Goal: Information Seeking & Learning: Learn about a topic

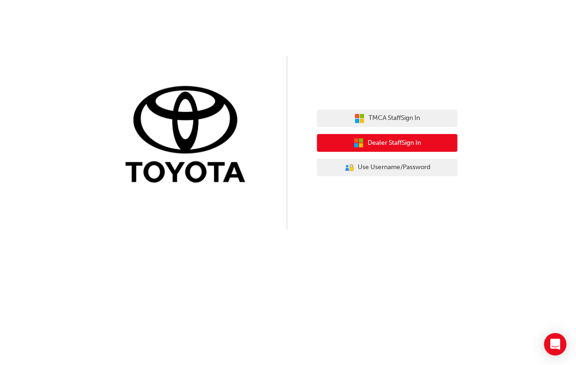
click at [392, 143] on span "Dealer Staff Sign In" at bounding box center [394, 143] width 53 height 11
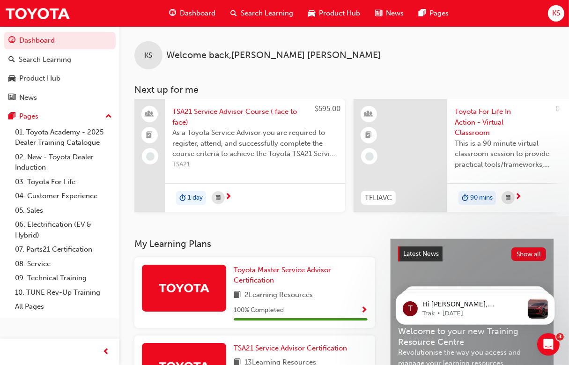
click at [251, 15] on span "Search Learning" at bounding box center [267, 13] width 52 height 11
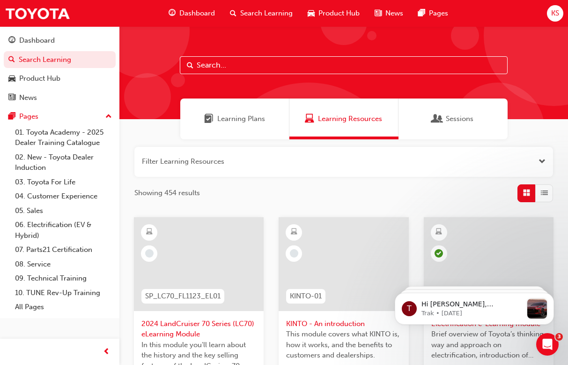
click at [247, 5] on div "Search Learning" at bounding box center [262, 13] width 78 height 19
click at [202, 69] on input "text" at bounding box center [344, 65] width 328 height 18
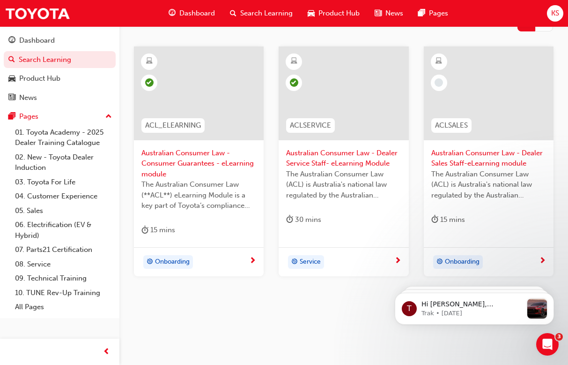
scroll to position [173, 0]
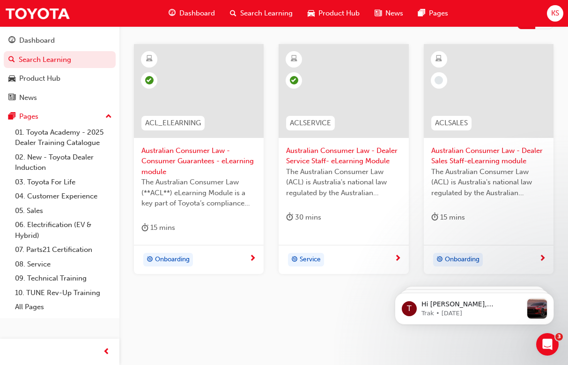
type input "acl"
click at [194, 148] on span "Australian Consumer Law - Consumer Guarantees - eLearning module" at bounding box center [198, 161] width 115 height 32
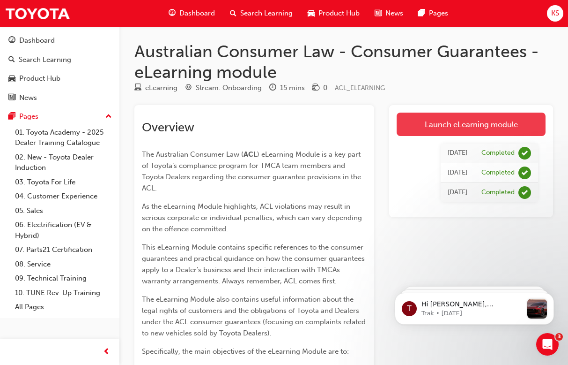
click at [466, 124] on link "Launch eLearning module" at bounding box center [471, 123] width 149 height 23
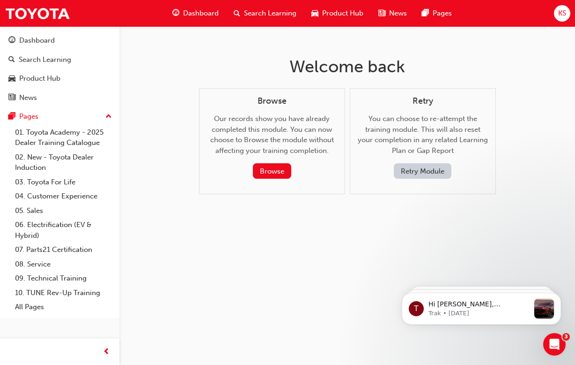
click at [421, 170] on button "Retry Module" at bounding box center [423, 170] width 58 height 15
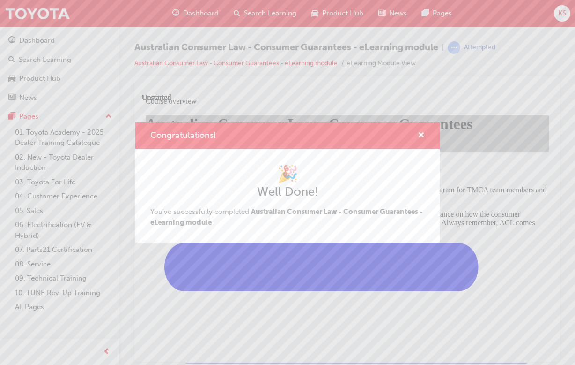
click at [244, 252] on div "Congratulations! 🎉 Well Done! You've successfully completed Australian Consumer…" at bounding box center [287, 182] width 575 height 365
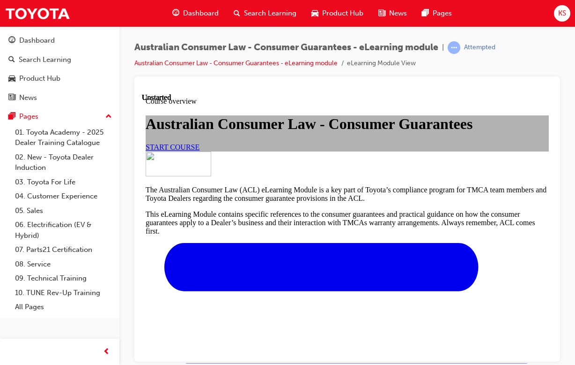
drag, startPoint x: 386, startPoint y: 345, endPoint x: 244, endPoint y: 252, distance: 169.8
click at [200, 150] on span "START COURSE" at bounding box center [173, 146] width 54 height 8
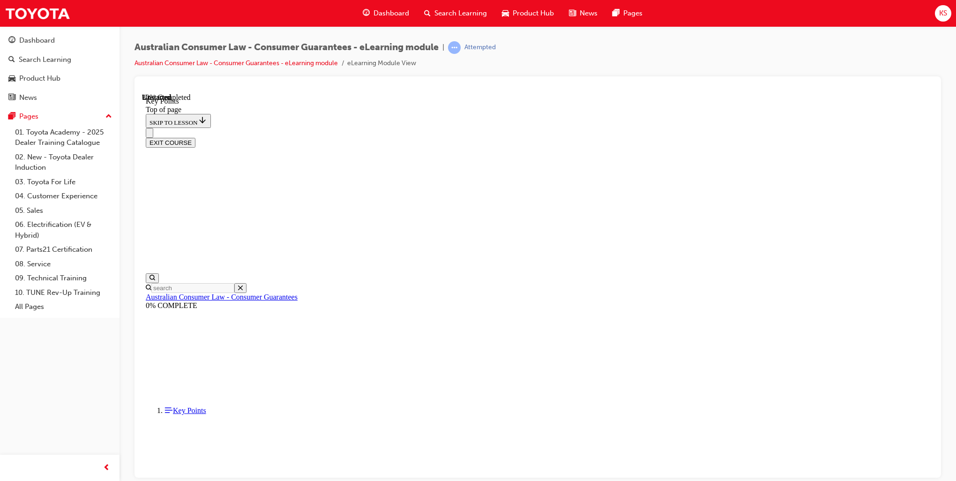
scroll to position [359, 0]
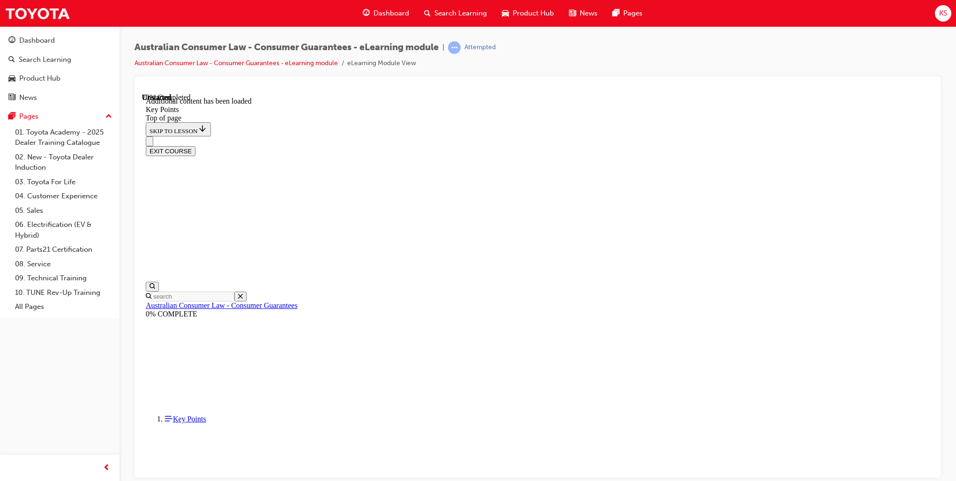
scroll to position [1115, 0]
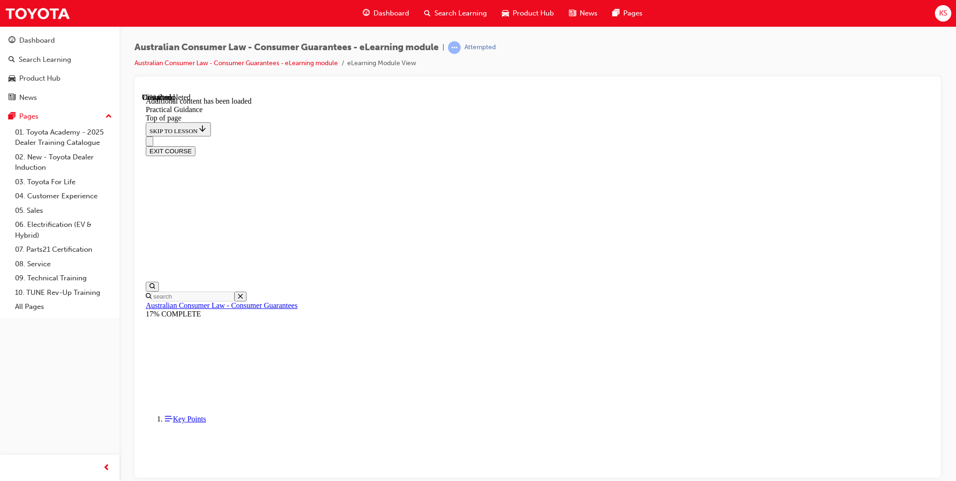
scroll to position [1661, 0]
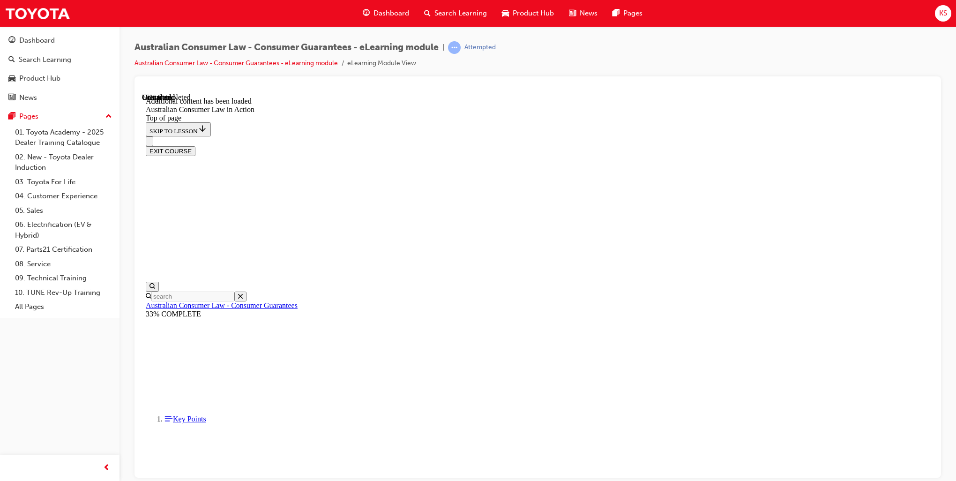
scroll to position [1320, 0]
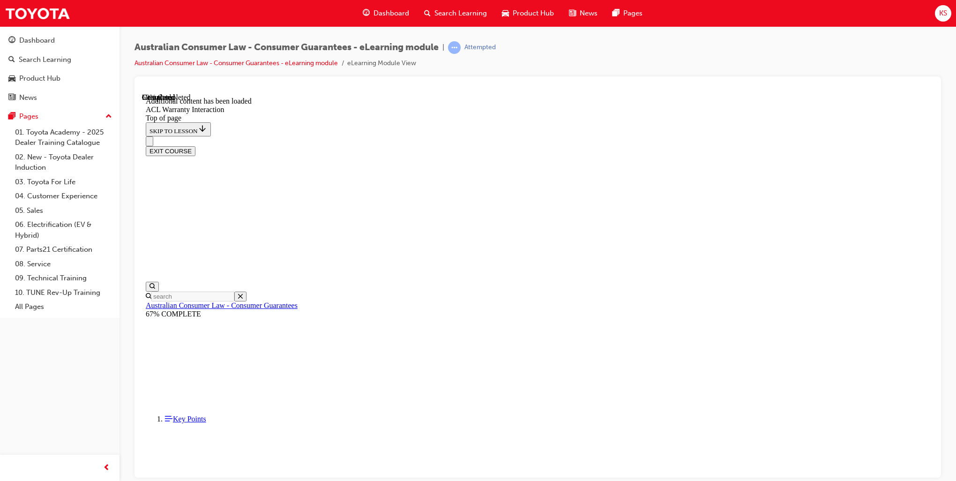
scroll to position [519, 0]
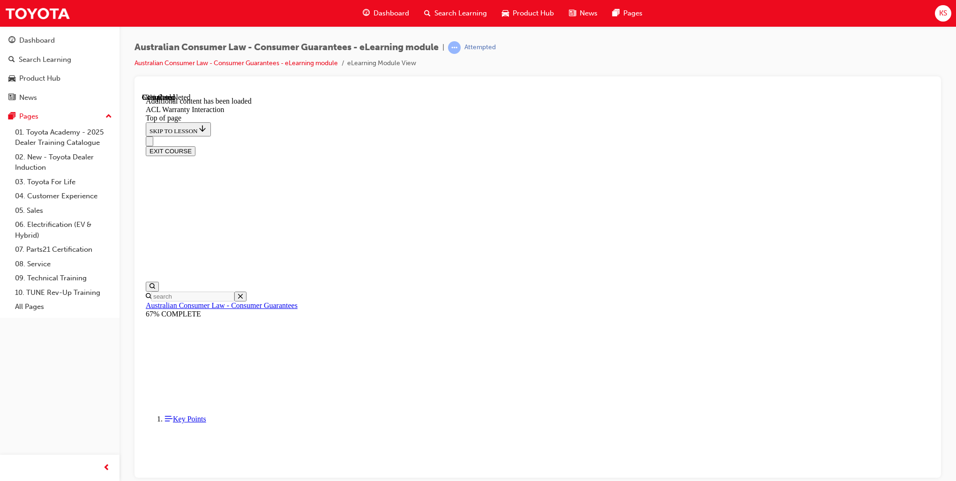
click at [195, 146] on button "EXIT COURSE" at bounding box center [171, 151] width 50 height 10
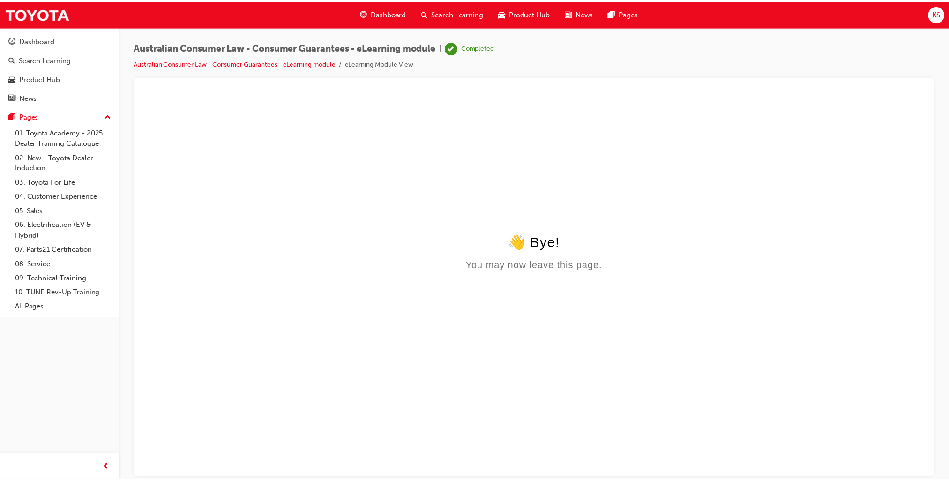
scroll to position [0, 0]
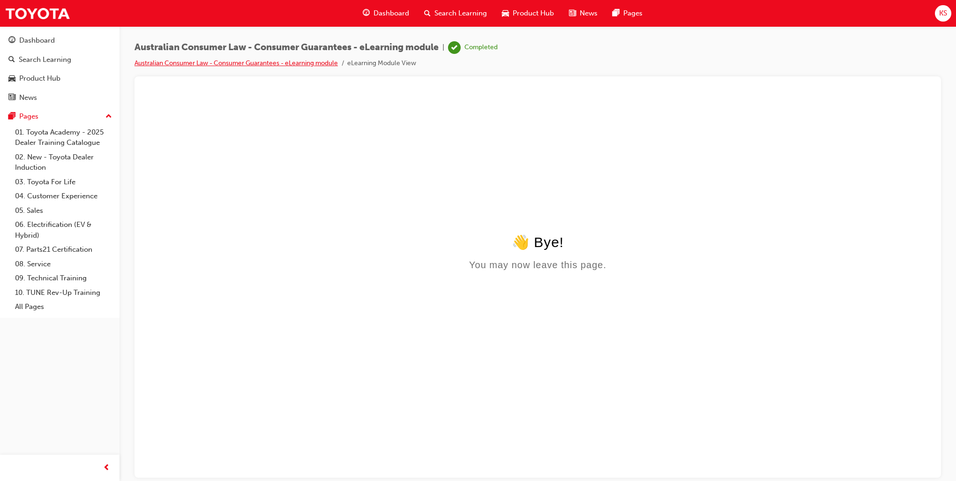
click at [279, 65] on link "Australian Consumer Law - Consumer Guarantees - eLearning module" at bounding box center [235, 63] width 203 height 8
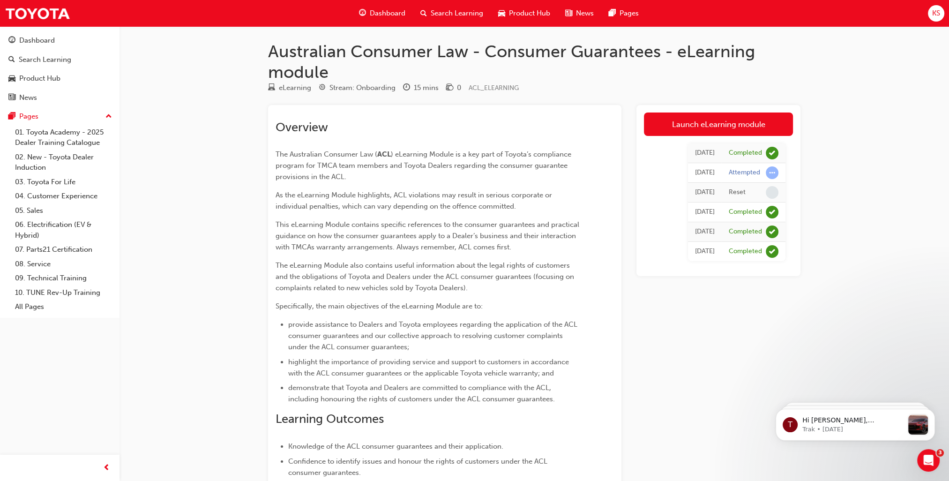
click at [429, 12] on div "Search Learning" at bounding box center [452, 13] width 78 height 19
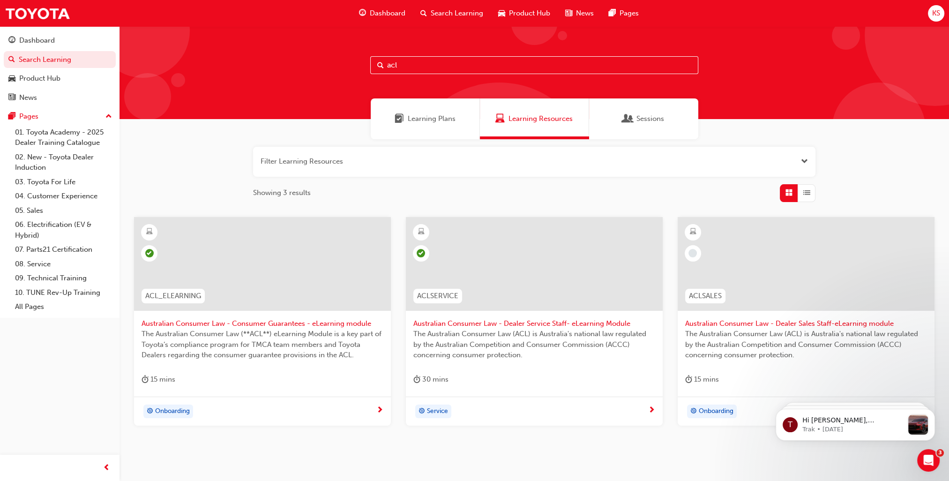
click at [483, 321] on span "Australian Consumer Law - Dealer Service Staff- eLearning Module" at bounding box center [534, 323] width 242 height 11
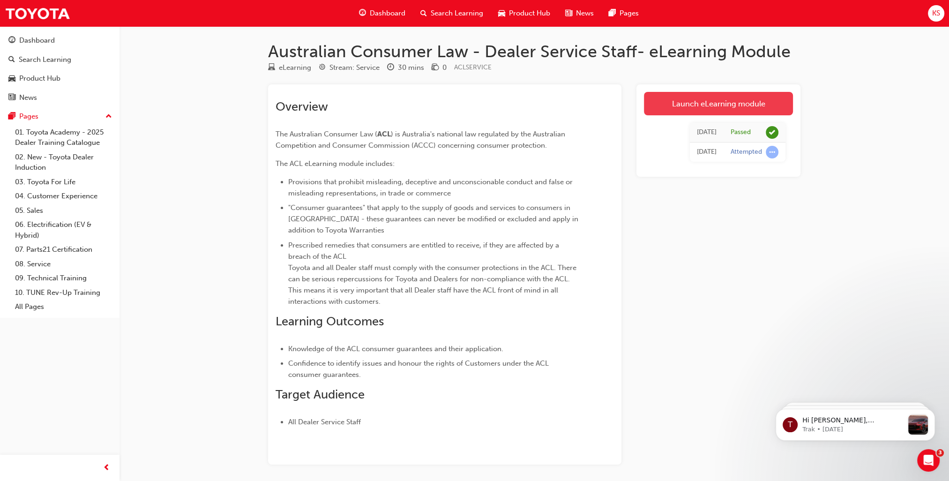
click at [576, 104] on link "Launch eLearning module" at bounding box center [718, 103] width 149 height 23
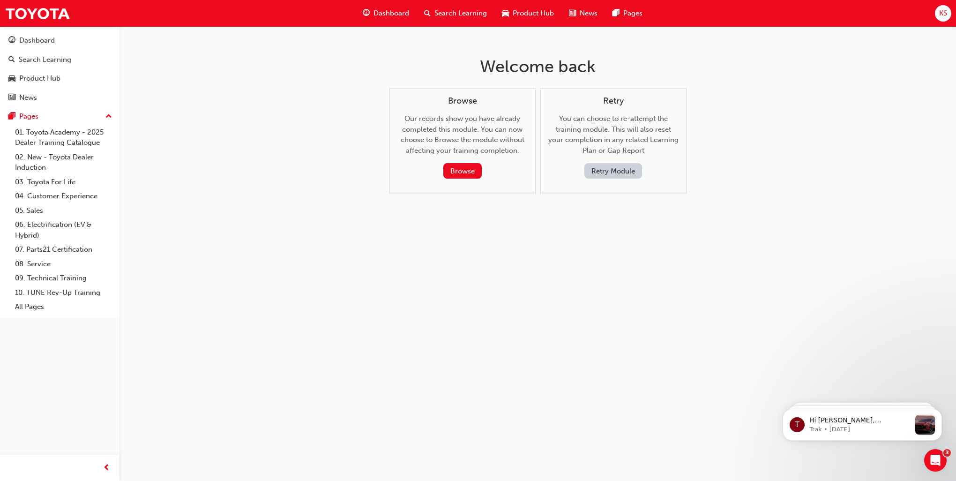
click at [576, 167] on button "Retry Module" at bounding box center [613, 170] width 58 height 15
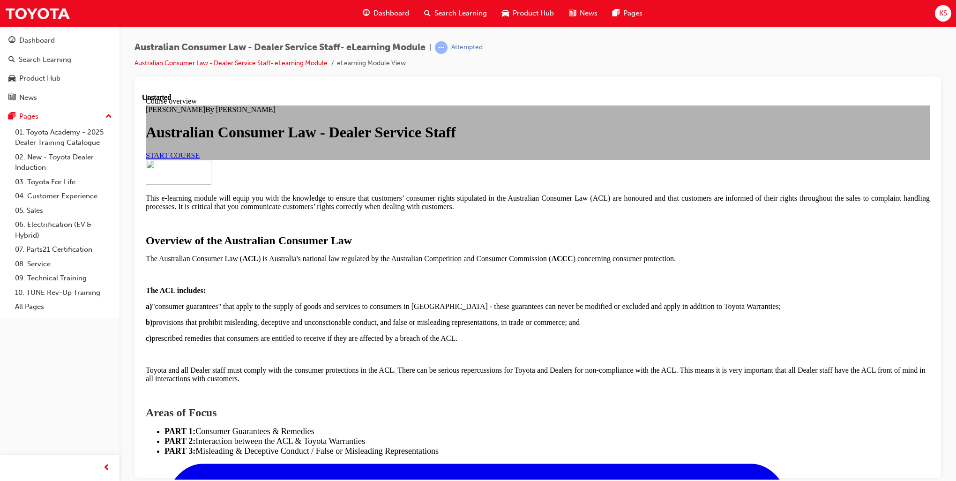
click at [200, 159] on span "START COURSE" at bounding box center [173, 155] width 54 height 8
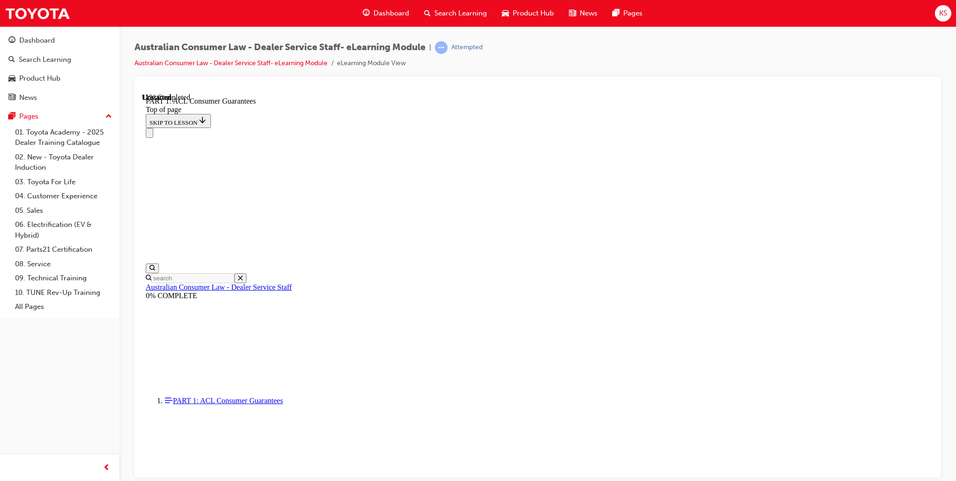
scroll to position [1499, 0]
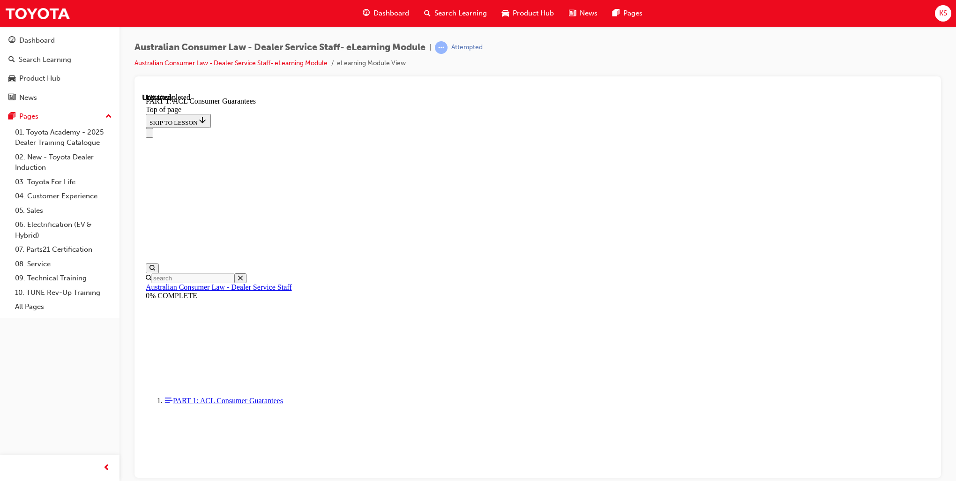
click button "CONTINUE"
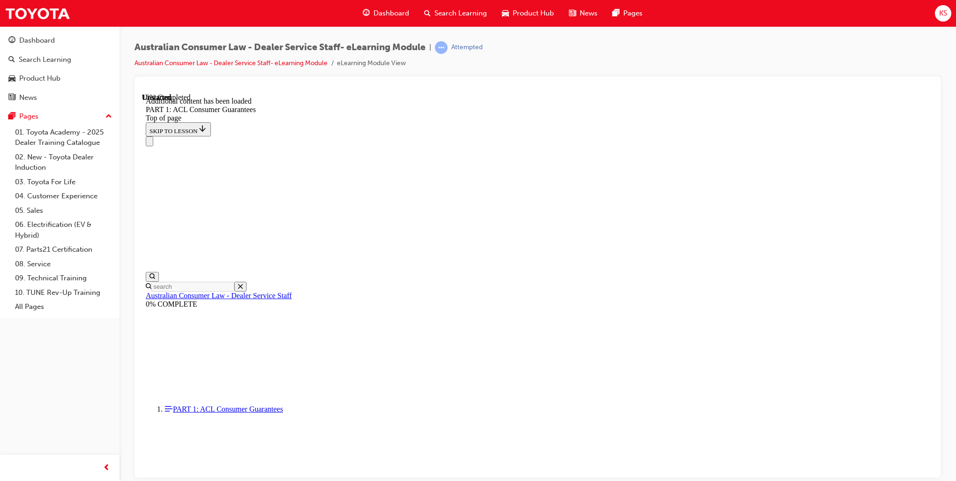
scroll to position [1756, 0]
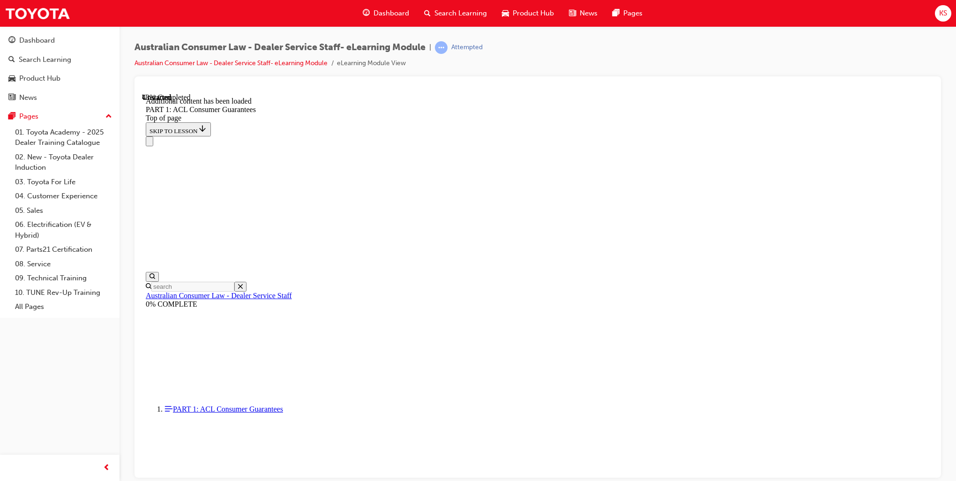
scroll to position [3591, 0]
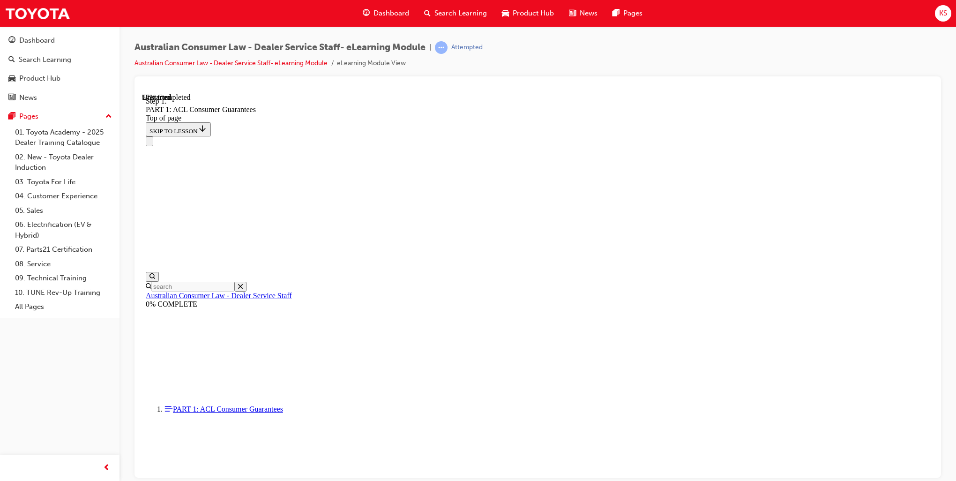
scroll to position [4596, 0]
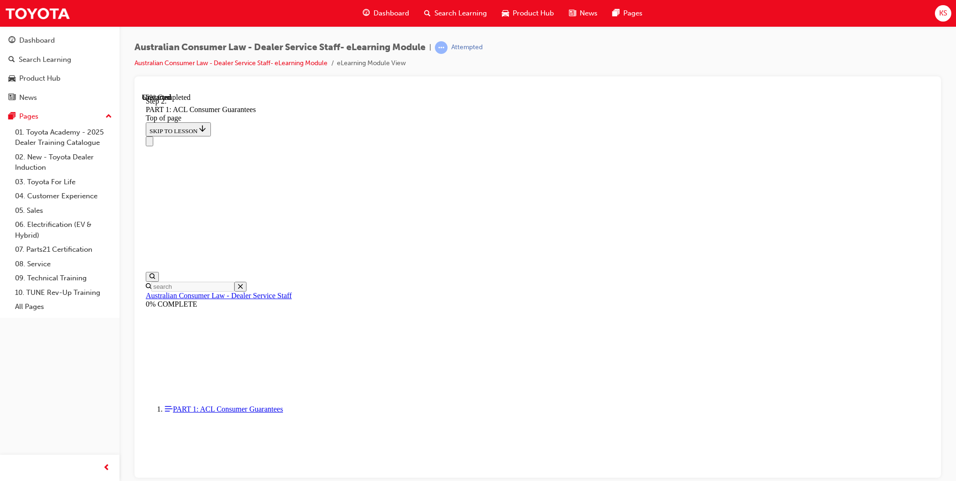
scroll to position [5539, 0]
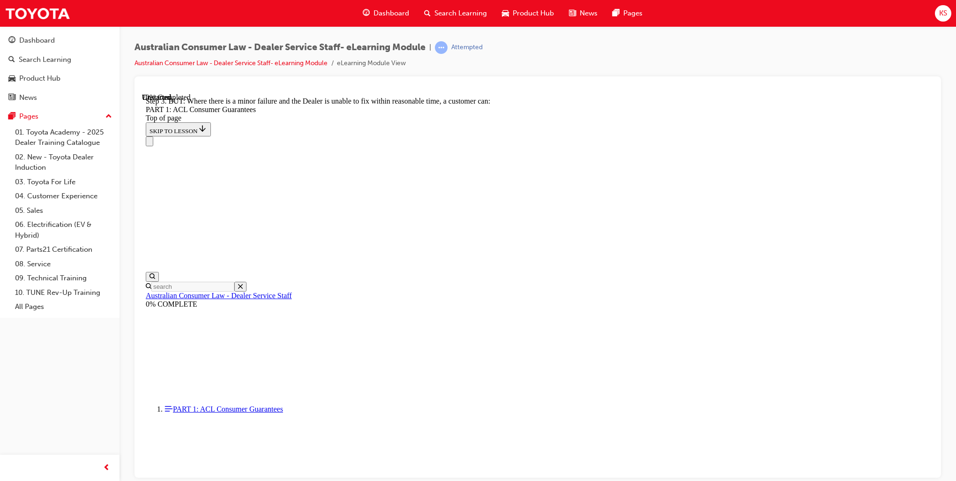
scroll to position [6330, 0]
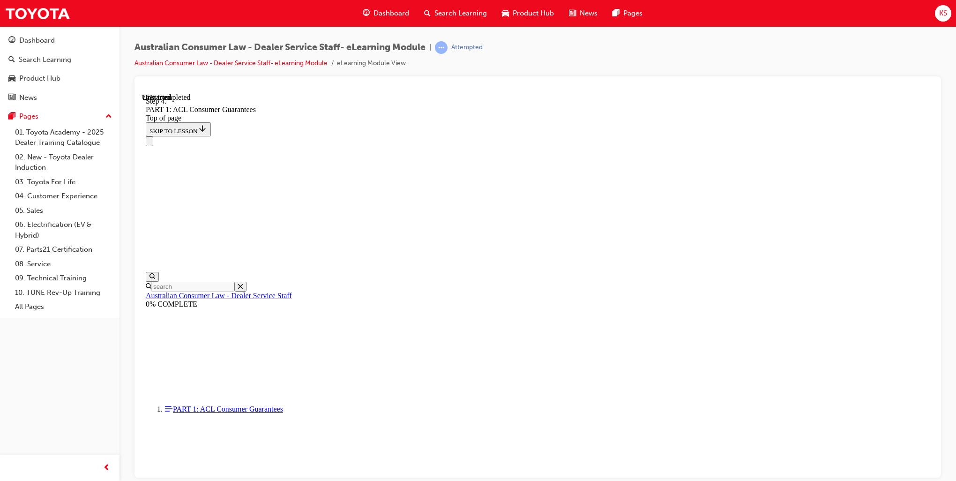
scroll to position [7127, 0]
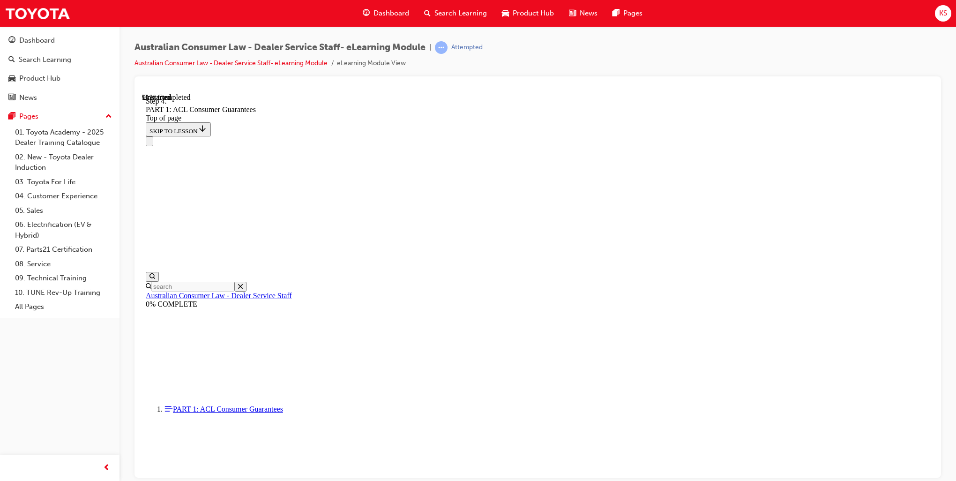
drag, startPoint x: 543, startPoint y: 340, endPoint x: 570, endPoint y: 284, distance: 61.8
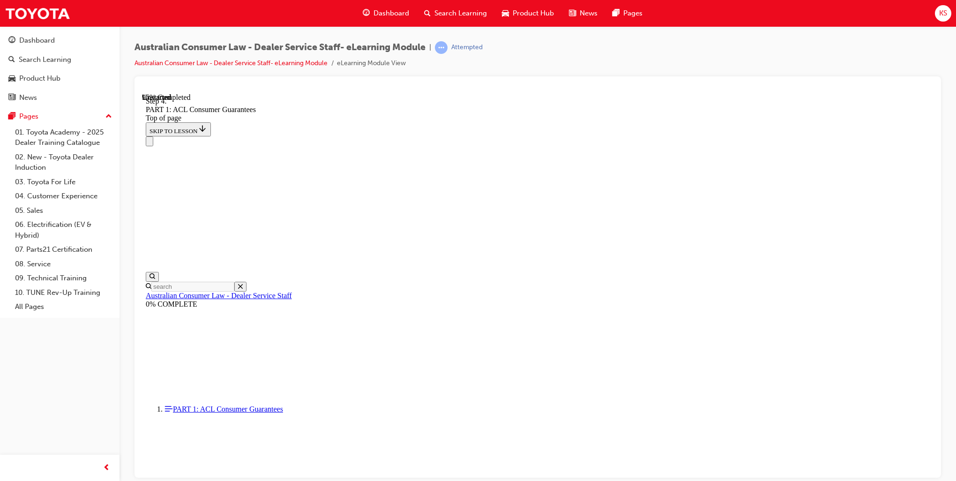
scroll to position [9898, 0]
drag, startPoint x: 518, startPoint y: 412, endPoint x: 543, endPoint y: 248, distance: 166.5
drag, startPoint x: 505, startPoint y: 405, endPoint x: 509, endPoint y: 350, distance: 54.9
drag, startPoint x: 500, startPoint y: 355, endPoint x: 501, endPoint y: 408, distance: 53.0
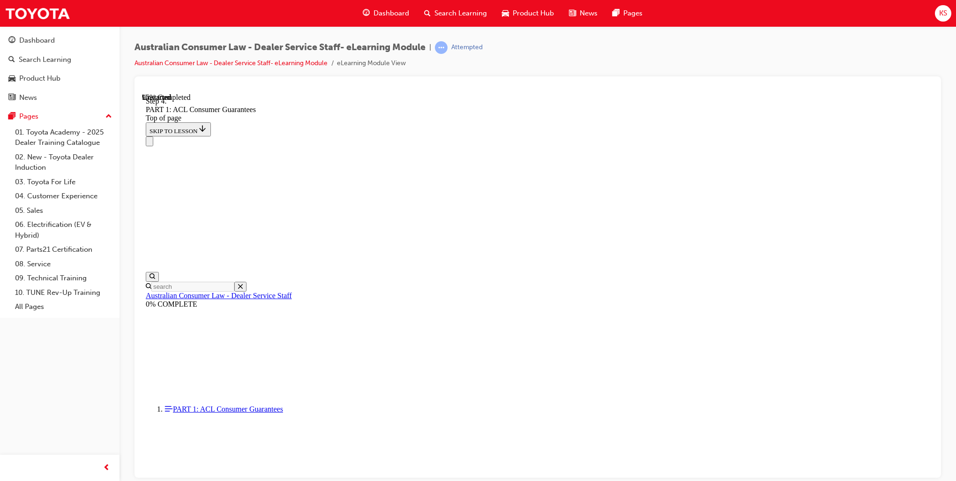
drag, startPoint x: 546, startPoint y: 309, endPoint x: 572, endPoint y: 309, distance: 25.3
drag, startPoint x: 559, startPoint y: 350, endPoint x: 587, endPoint y: 349, distance: 28.1
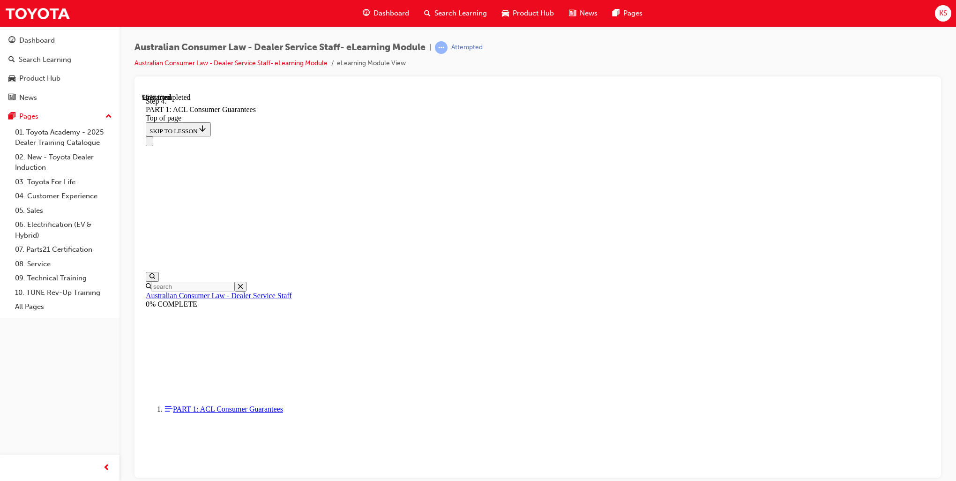
drag, startPoint x: 521, startPoint y: 404, endPoint x: 547, endPoint y: 404, distance: 26.7
drag, startPoint x: 530, startPoint y: 346, endPoint x: 527, endPoint y: 402, distance: 55.8
drag, startPoint x: 525, startPoint y: 361, endPoint x: 552, endPoint y: 361, distance: 26.7
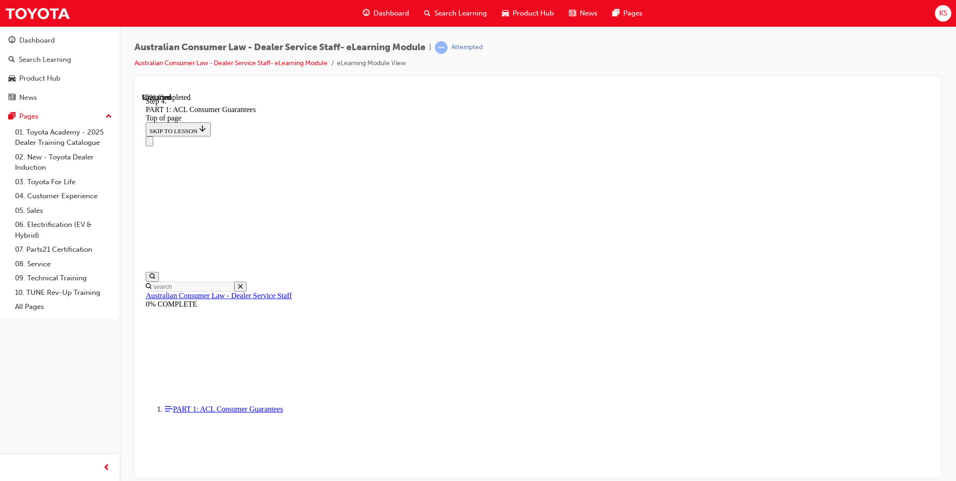
scroll to position [9992, 0]
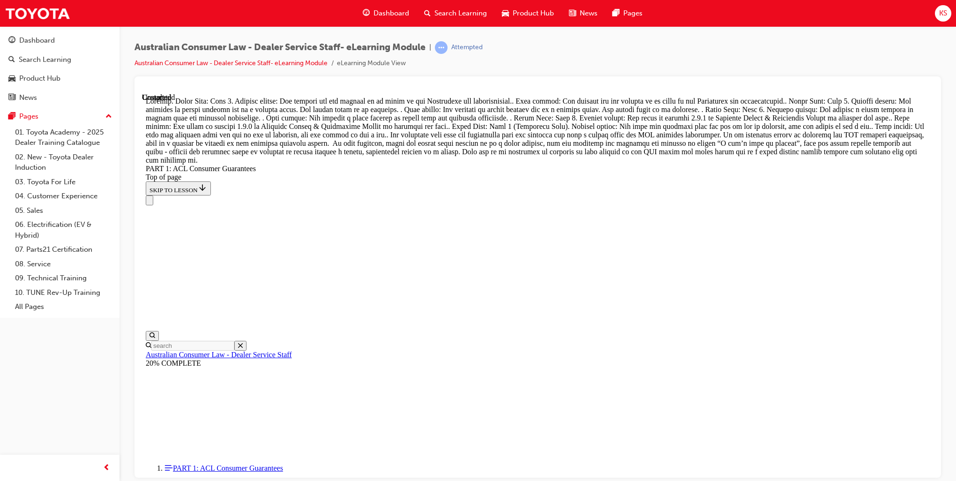
scroll to position [10728, 0]
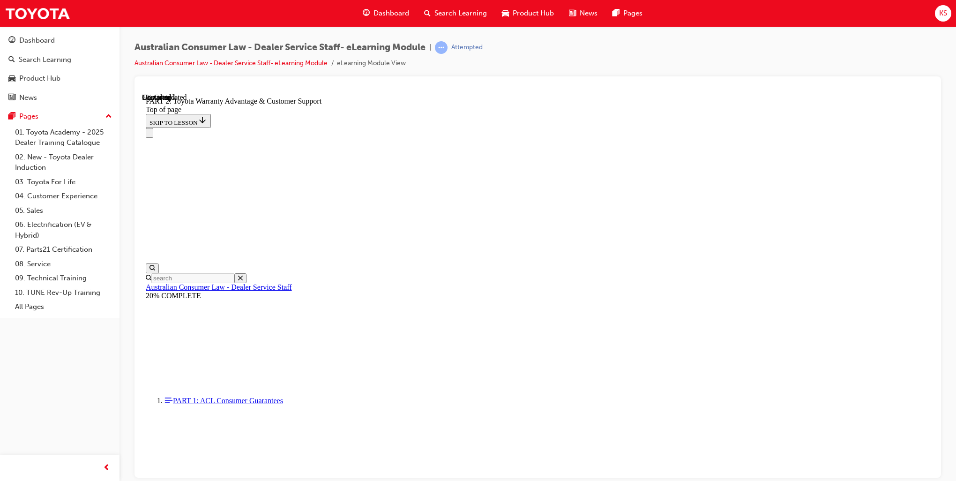
scroll to position [591, 0]
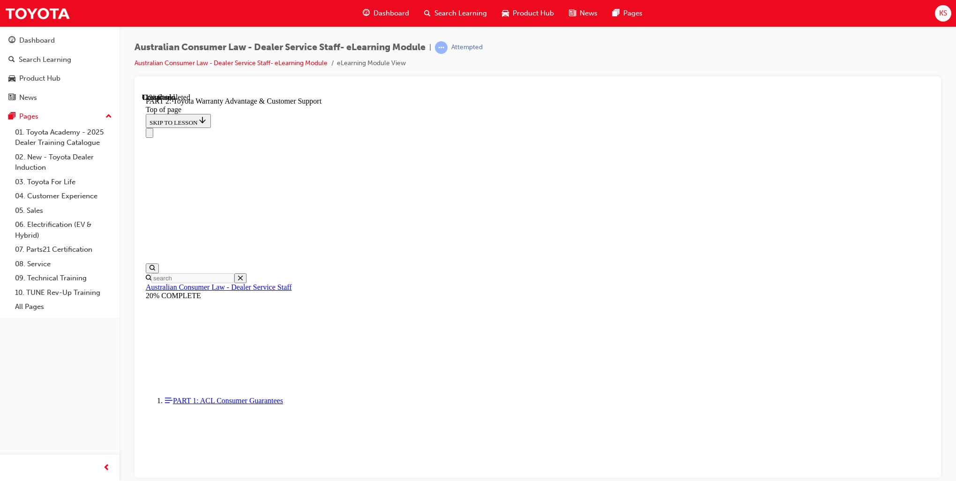
scroll to position [654, 0]
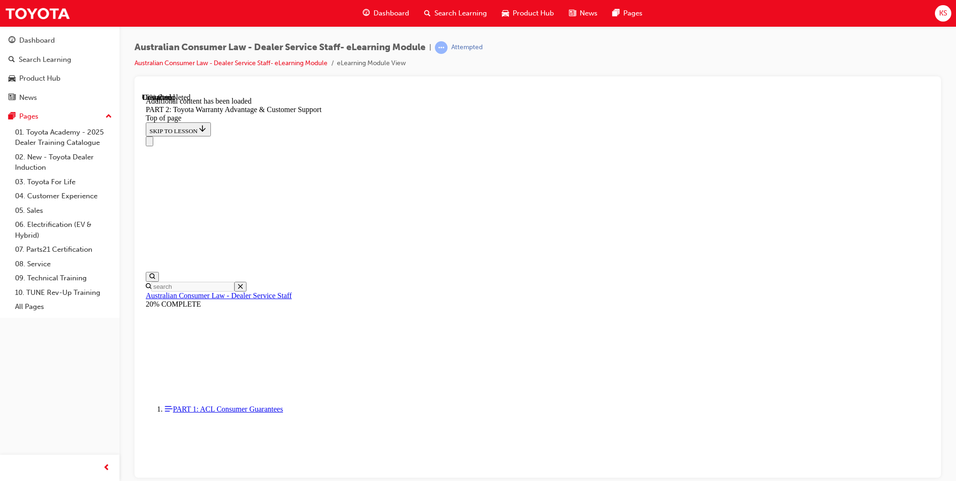
scroll to position [941, 0]
click button "CONTINUE"
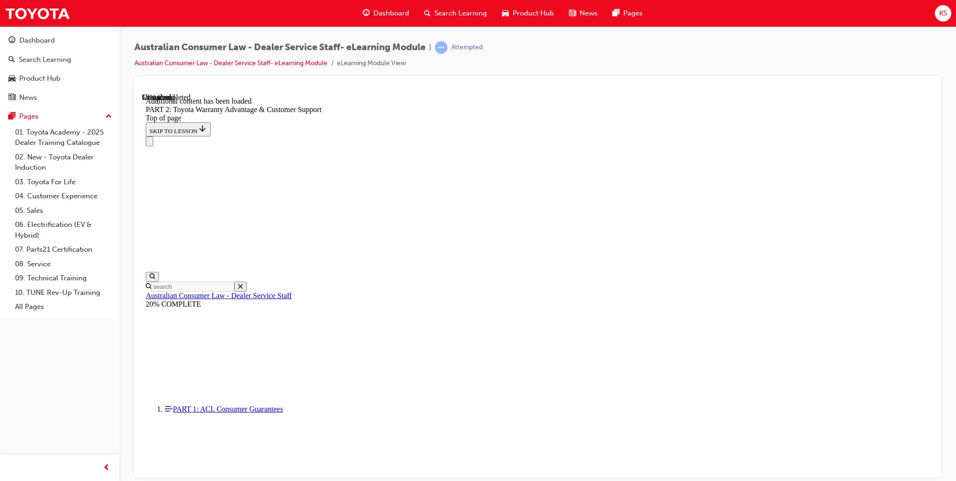
scroll to position [2103, 0]
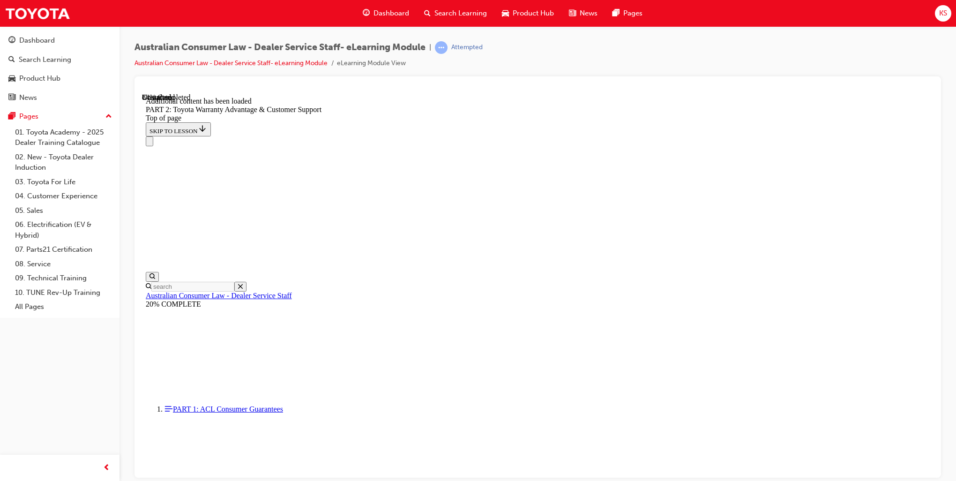
scroll to position [3400, 0]
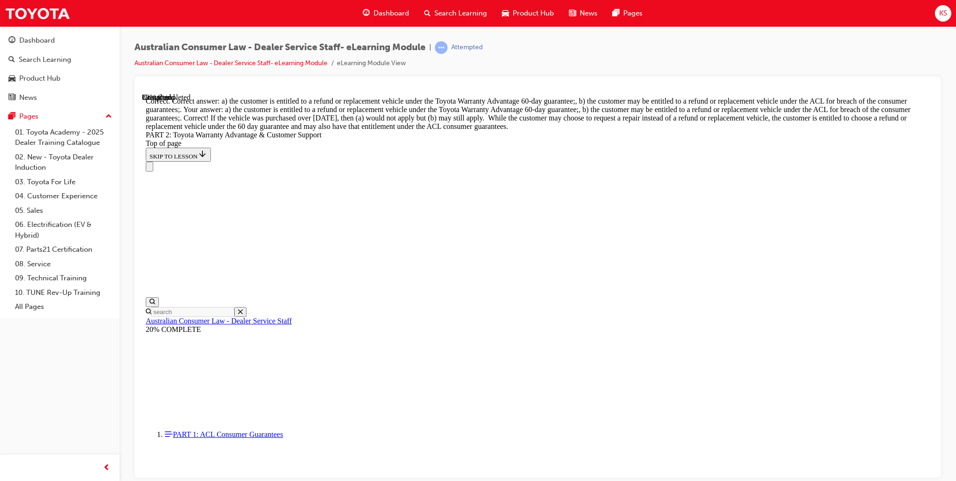
scroll to position [3632, 0]
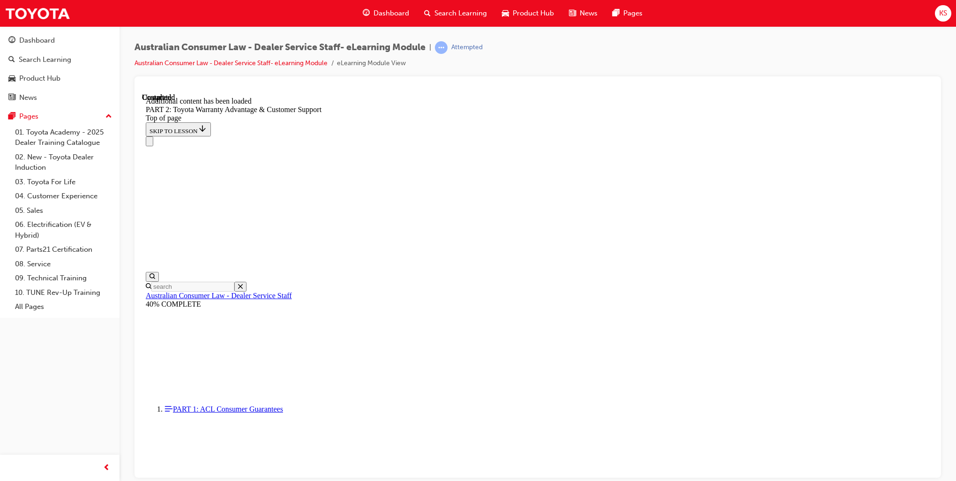
scroll to position [3851, 0]
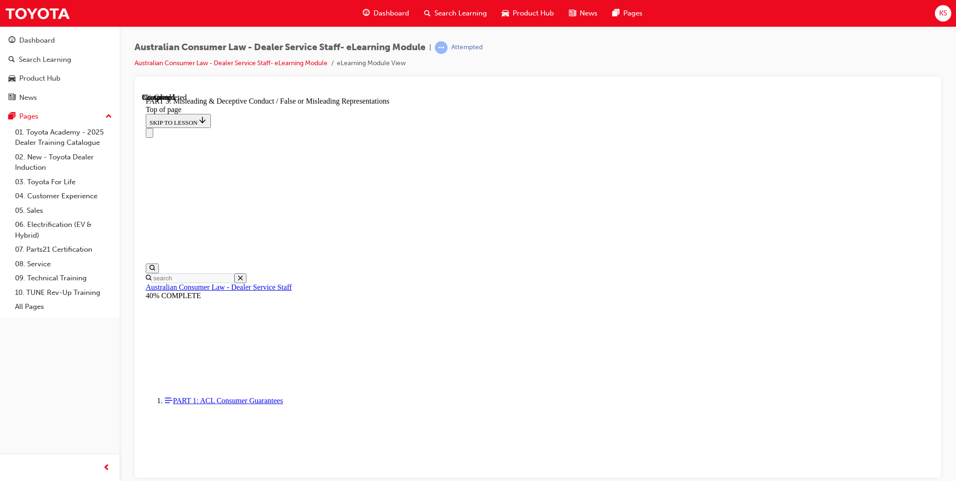
scroll to position [544, 0]
click button "CONTINUE"
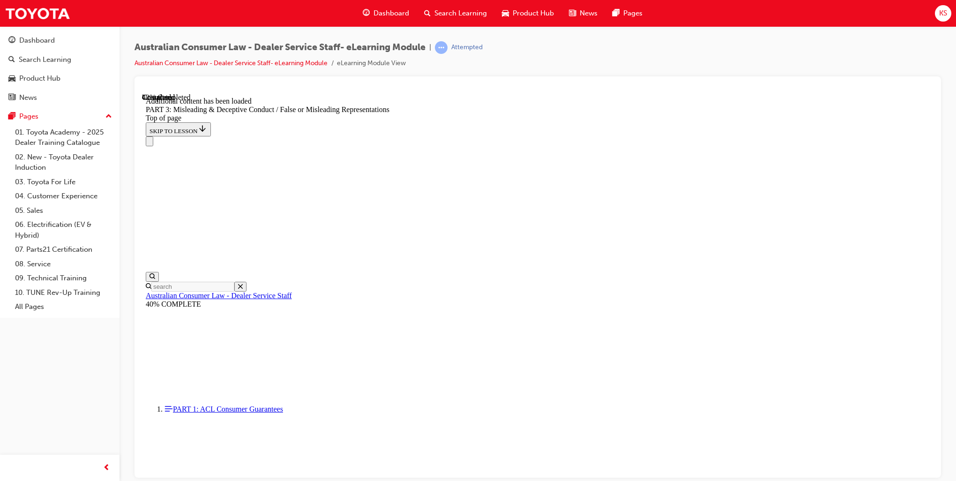
scroll to position [2135, 0]
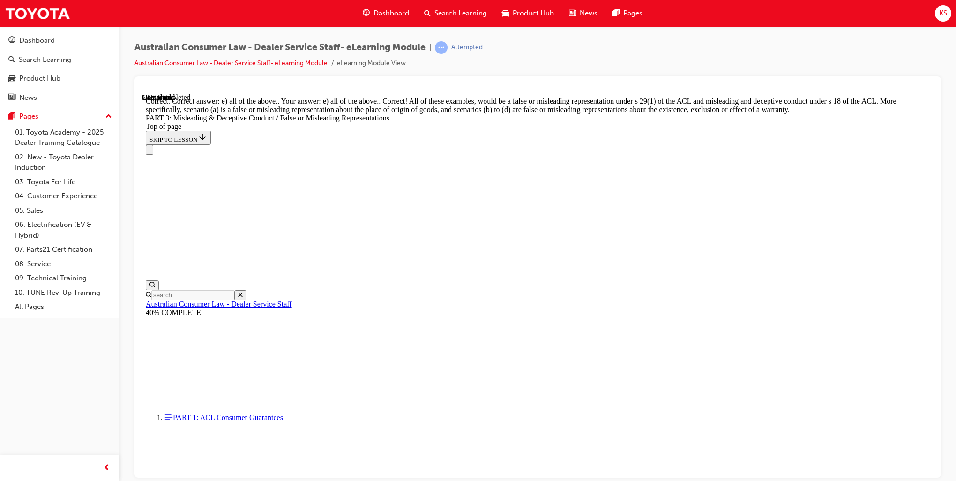
scroll to position [2428, 0]
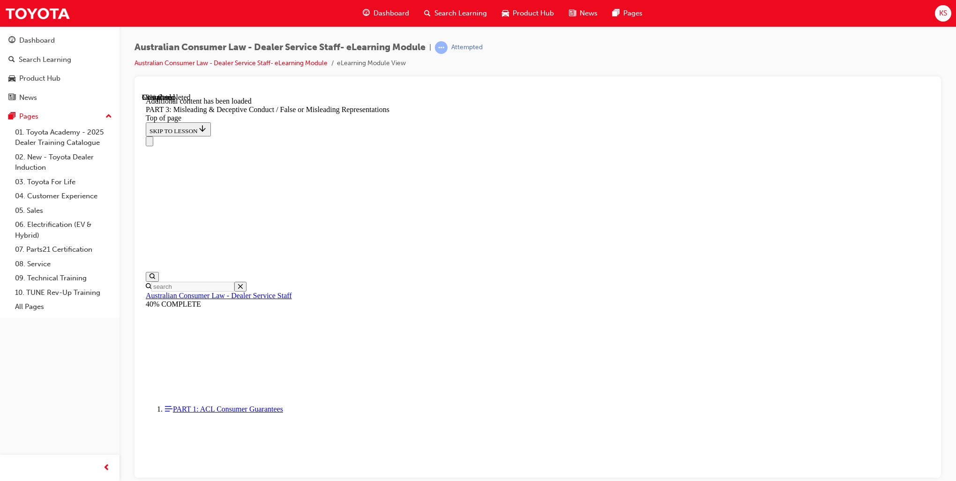
scroll to position [2716, 0]
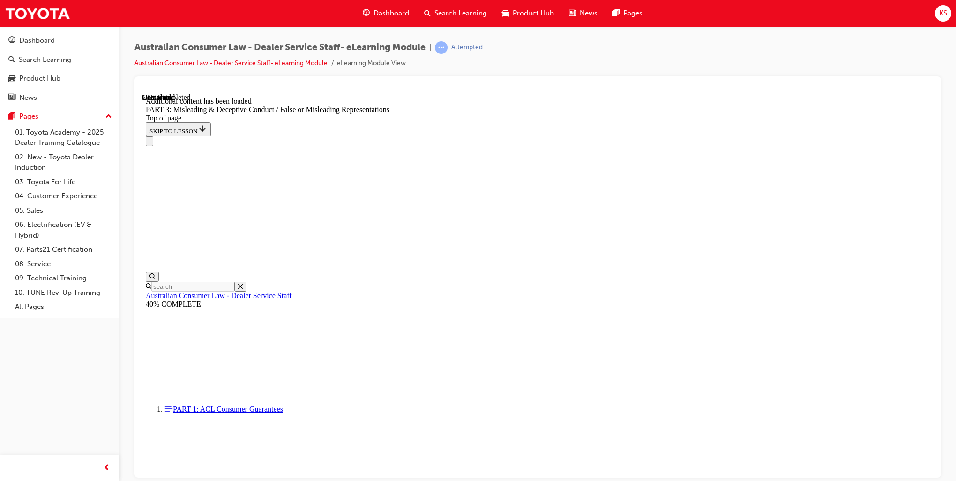
scroll to position [2767, 0]
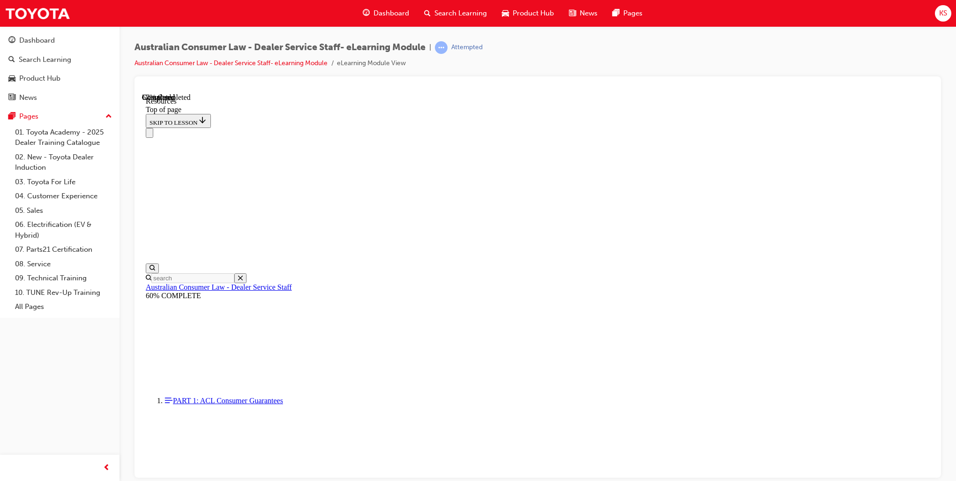
scroll to position [398, 0]
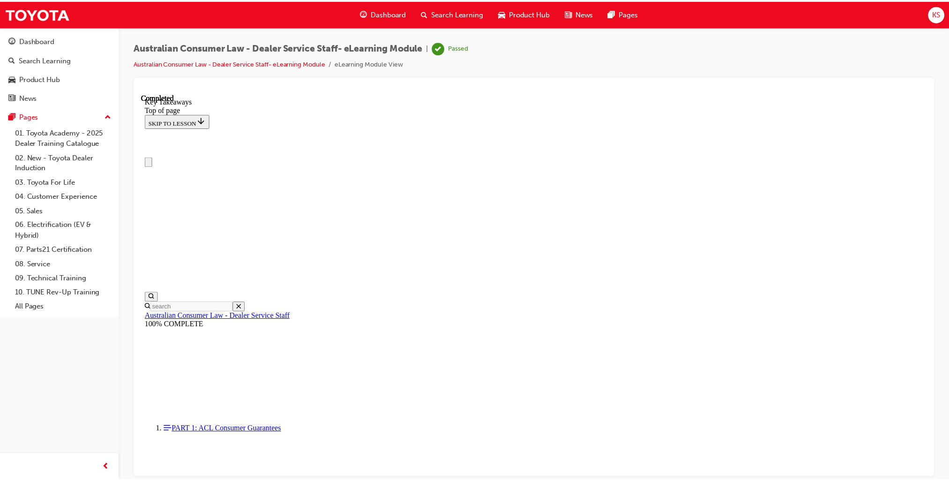
scroll to position [0, 0]
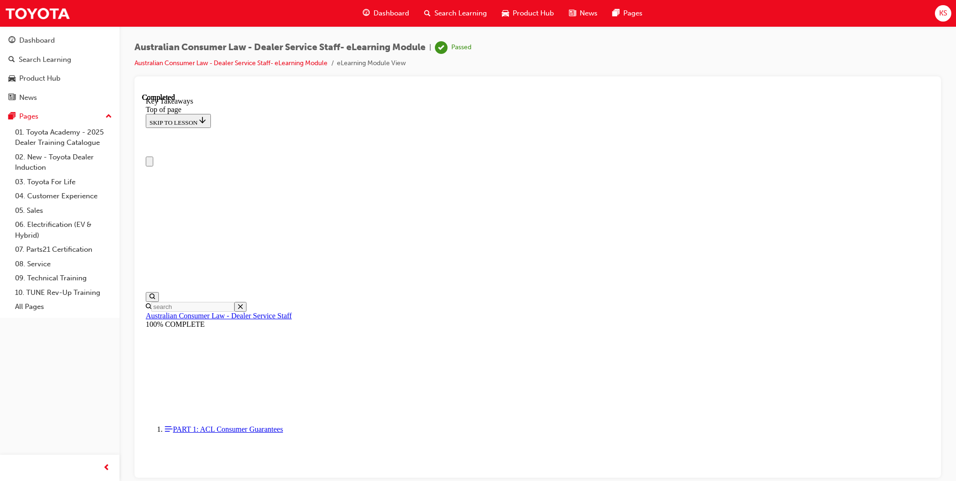
click at [446, 12] on span "Search Learning" at bounding box center [460, 13] width 52 height 11
